Goal: Task Accomplishment & Management: Manage account settings

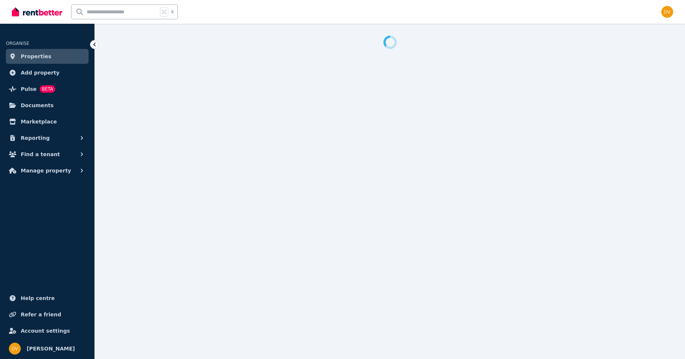
select select "***"
select select "**********"
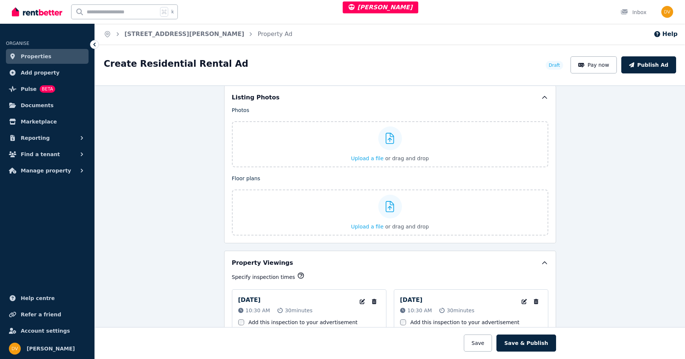
scroll to position [883, 0]
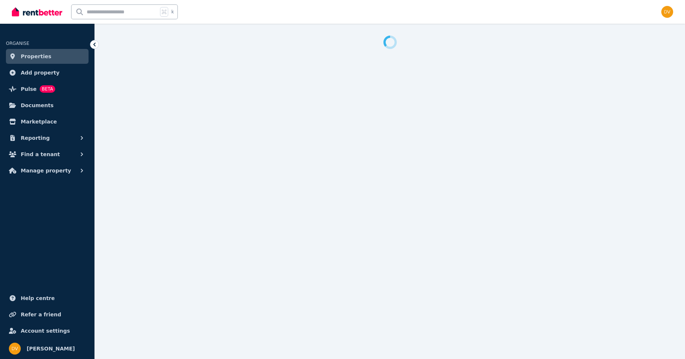
select select "***"
select select "**********"
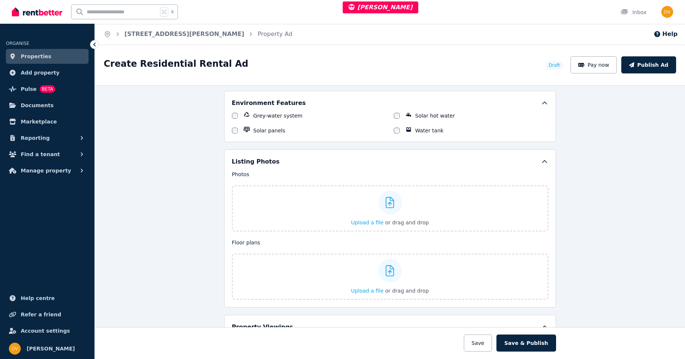
scroll to position [830, 0]
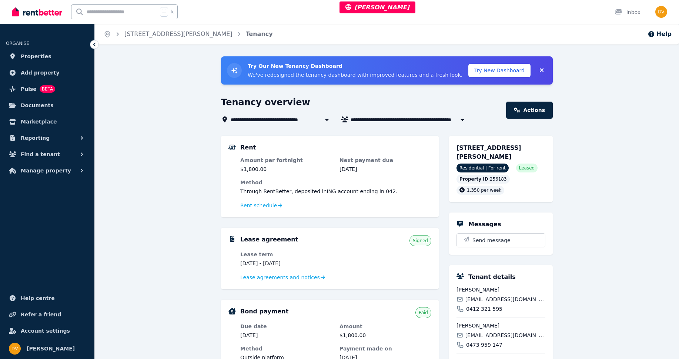
click at [595, 137] on div "**********" at bounding box center [387, 315] width 585 height 518
click at [266, 206] on span "Rent schedule" at bounding box center [258, 205] width 37 height 7
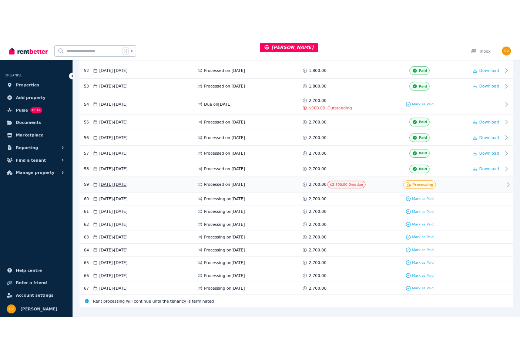
scroll to position [1184, 0]
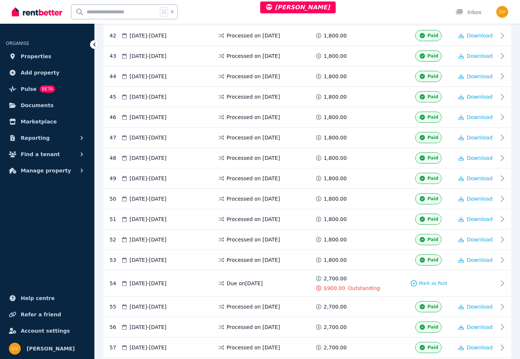
scroll to position [1053, 0]
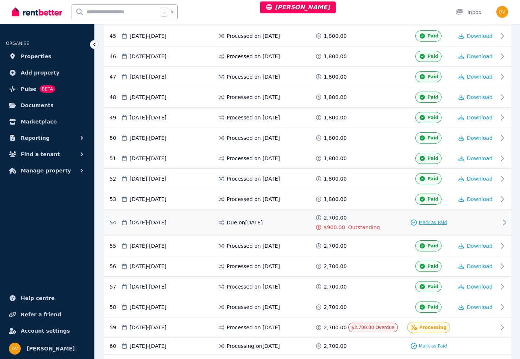
click at [432, 222] on span "Mark as Paid" at bounding box center [433, 222] width 28 height 6
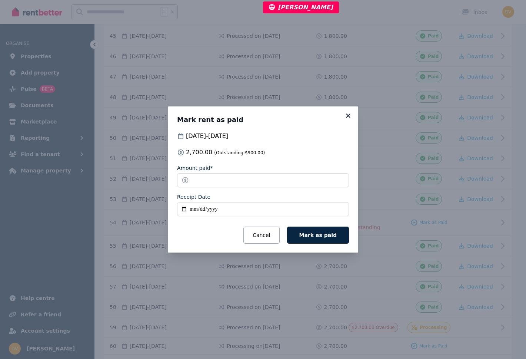
click at [349, 117] on icon at bounding box center [348, 115] width 4 height 4
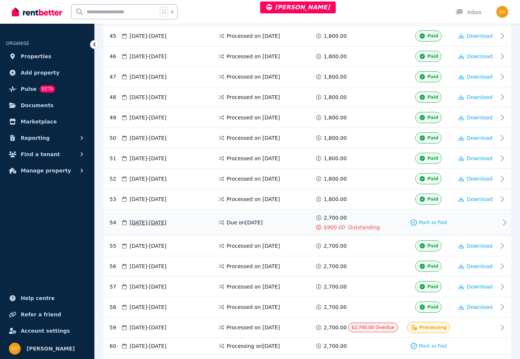
click at [306, 219] on div "Due on [DATE]" at bounding box center [266, 222] width 97 height 17
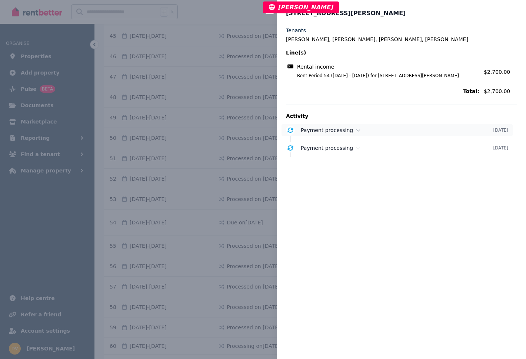
click at [356, 130] on icon at bounding box center [358, 130] width 4 height 2
click at [356, 173] on icon at bounding box center [358, 173] width 4 height 5
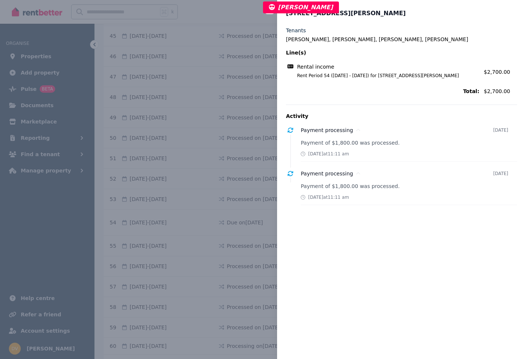
click at [255, 210] on div "Close panel [STREET_ADDRESS][PERSON_NAME] Tenants [PERSON_NAME], [PERSON_NAME],…" at bounding box center [263, 179] width 526 height 359
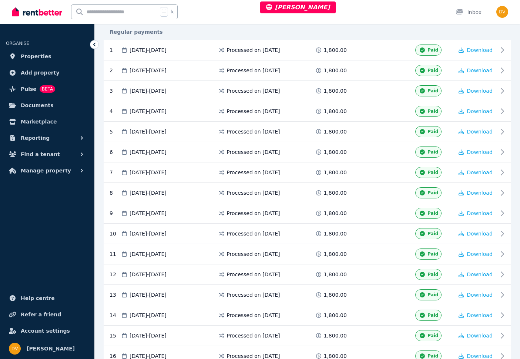
scroll to position [0, 0]
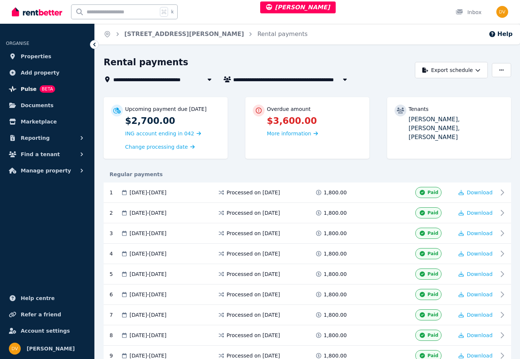
click at [23, 90] on span "Pulse" at bounding box center [29, 88] width 16 height 9
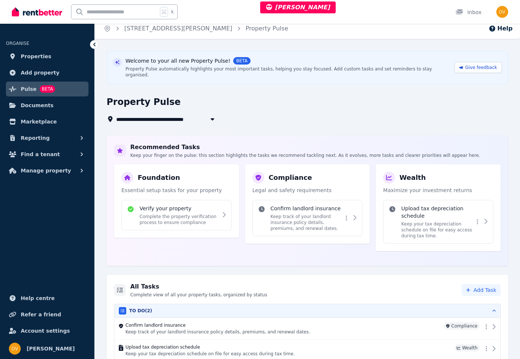
scroll to position [27, 0]
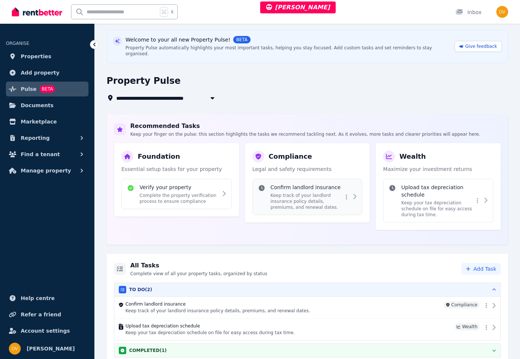
click at [356, 194] on icon at bounding box center [355, 196] width 3 height 5
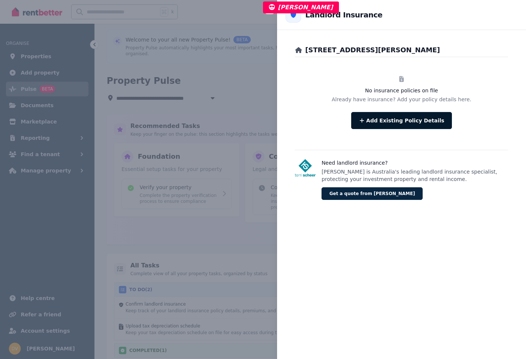
click at [406, 120] on button "Add Existing Policy Details" at bounding box center [401, 120] width 101 height 17
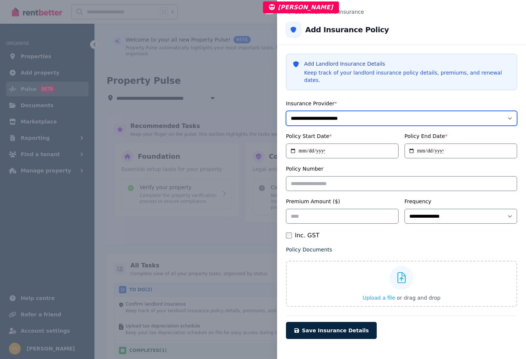
click at [334, 111] on select "**********" at bounding box center [401, 118] width 231 height 15
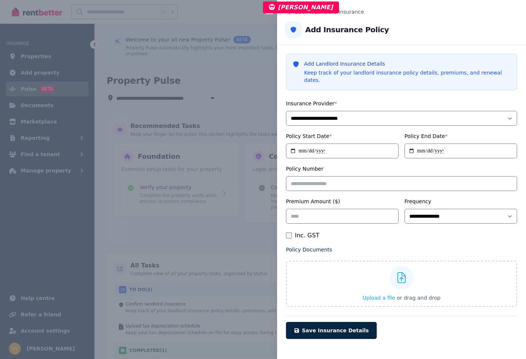
click at [268, 13] on button "Close panel" at bounding box center [269, 8] width 9 height 9
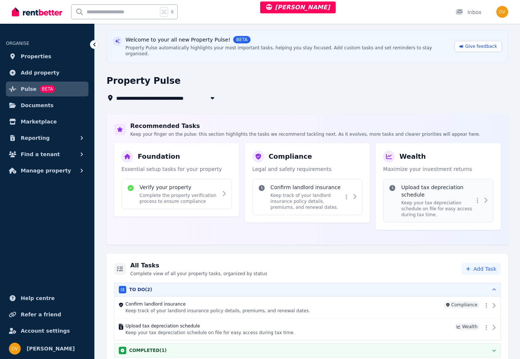
click at [463, 200] on p "Keep your tax depreciation schedule on file for easy access during tax time." at bounding box center [438, 209] width 73 height 18
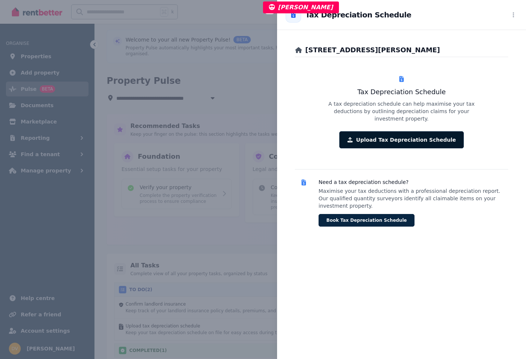
click at [383, 133] on button "Upload Tax Depreciation Schedule" at bounding box center [401, 139] width 124 height 17
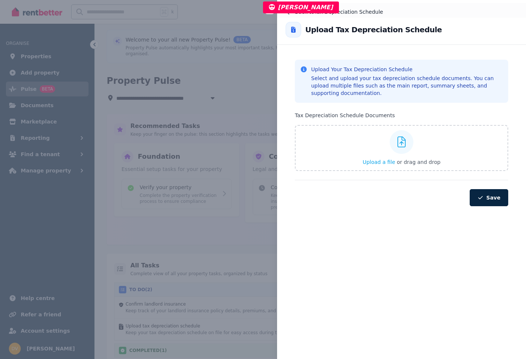
click at [289, 15] on button "Back to Tax Depreciation Schedule" at bounding box center [401, 12] width 249 height 18
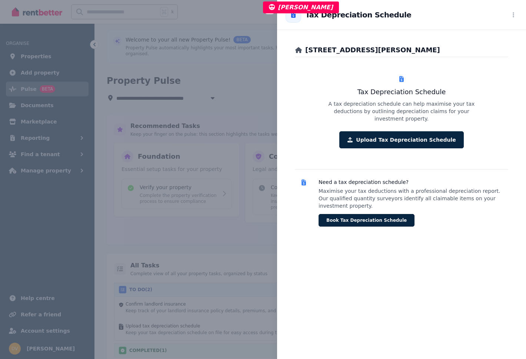
click at [270, 14] on div "Close panel Back to Tax Depreciation Schedule Tax Depreciation Schedule [STREET…" at bounding box center [263, 179] width 526 height 359
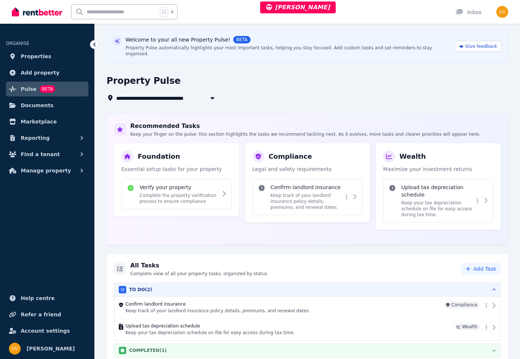
click at [260, 346] on div "COMPLETED ( 1 )" at bounding box center [307, 349] width 377 height 7
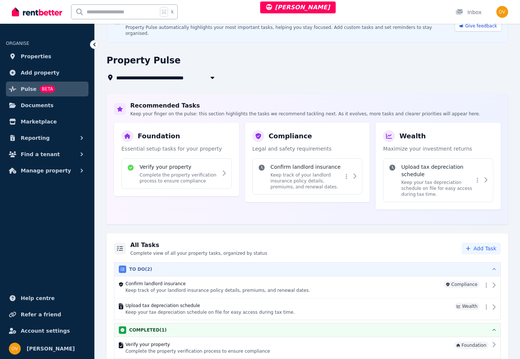
scroll to position [49, 0]
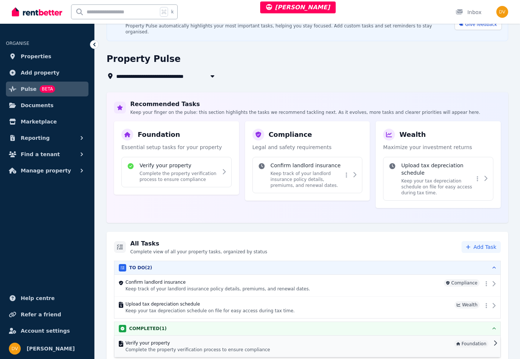
click at [433, 346] on p "Complete the property verification process to ensure compliance" at bounding box center [289, 349] width 326 height 6
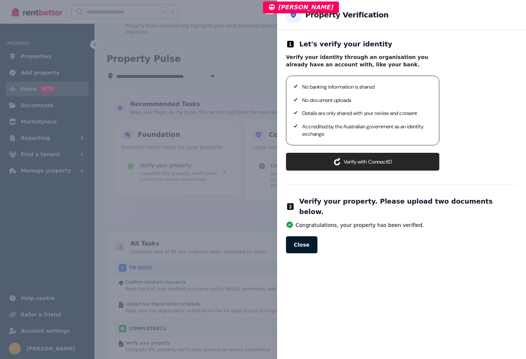
click at [303, 236] on button "Close" at bounding box center [301, 244] width 31 height 17
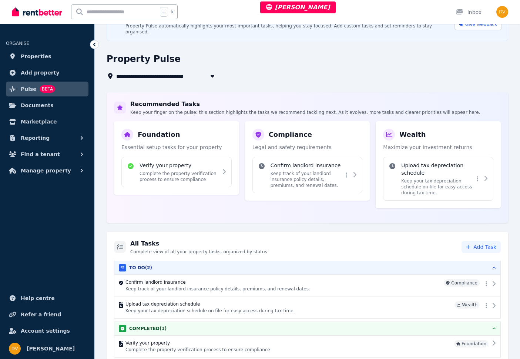
click at [210, 73] on icon "button" at bounding box center [212, 76] width 7 height 6
type input "**********"
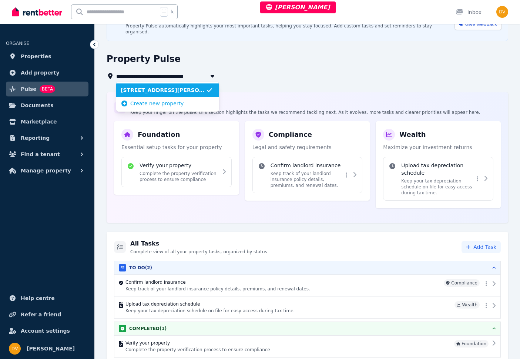
click at [210, 73] on icon "button" at bounding box center [212, 76] width 7 height 6
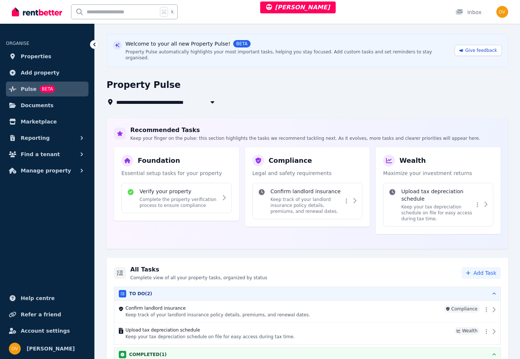
scroll to position [0, 0]
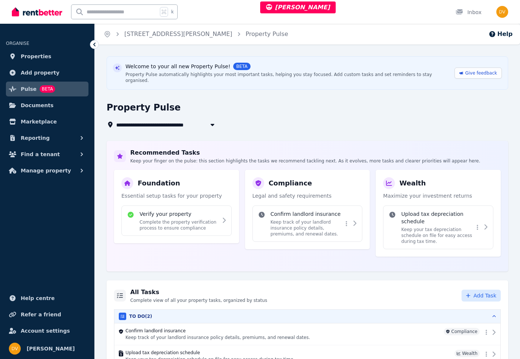
click at [480, 292] on span "Add Task" at bounding box center [485, 295] width 23 height 7
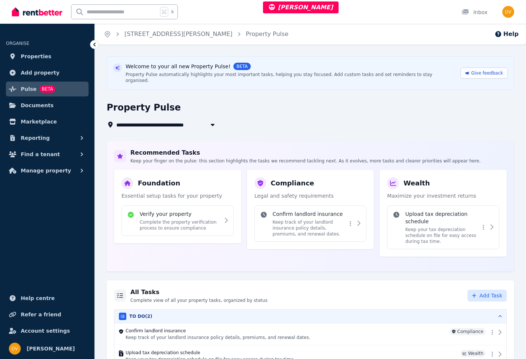
select select "**********"
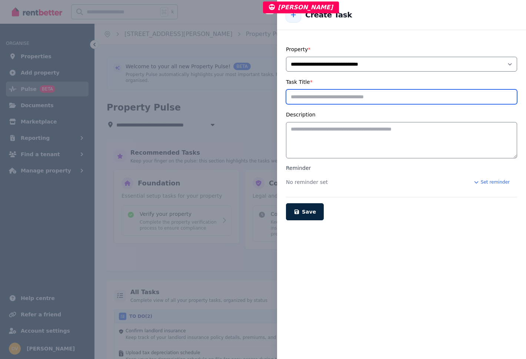
click at [350, 100] on input "Task Title *" at bounding box center [401, 96] width 231 height 15
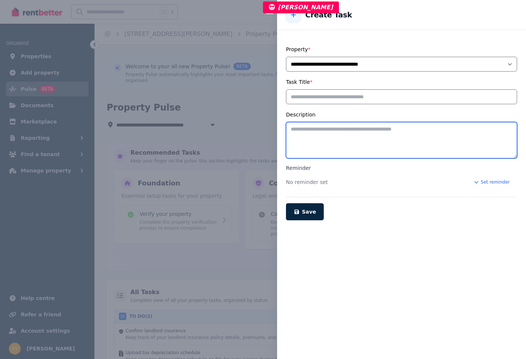
click at [346, 137] on textarea "Description" at bounding box center [401, 140] width 231 height 36
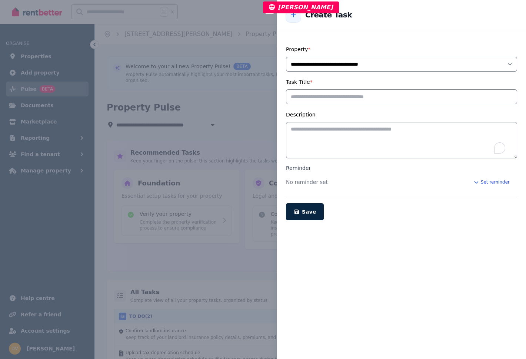
click at [473, 183] on icon "button" at bounding box center [476, 182] width 6 height 4
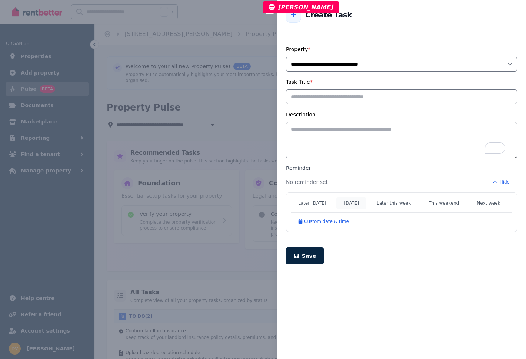
click at [356, 204] on button "[DATE]" at bounding box center [351, 203] width 30 height 12
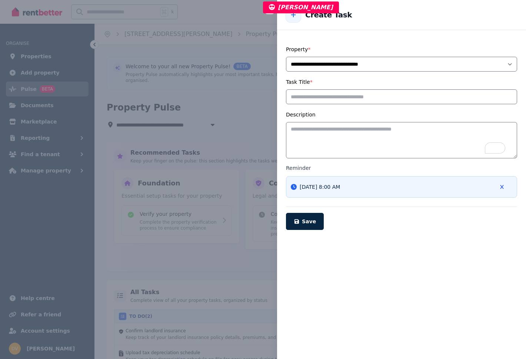
click at [499, 186] on icon "button" at bounding box center [502, 186] width 6 height 4
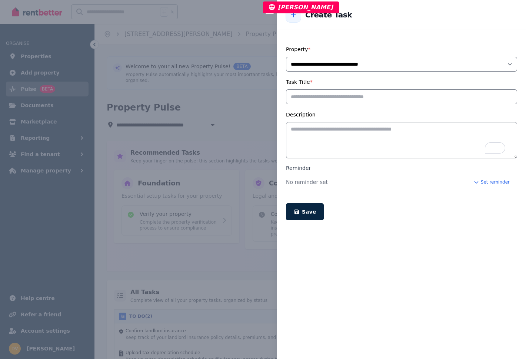
click at [292, 16] on icon at bounding box center [293, 15] width 7 height 6
click at [294, 15] on icon at bounding box center [293, 15] width 7 height 6
click at [269, 13] on button "Close panel" at bounding box center [269, 8] width 9 height 9
